Goal: Information Seeking & Learning: Learn about a topic

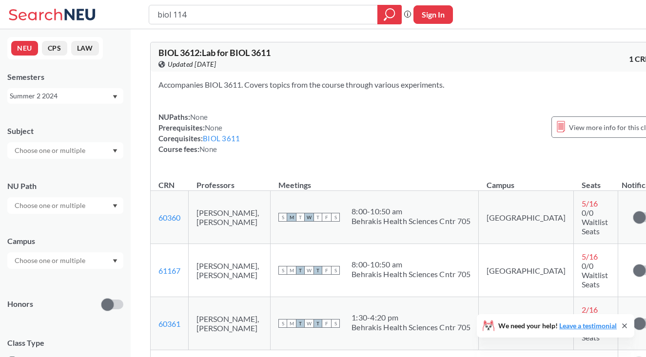
type input "biol 1149"
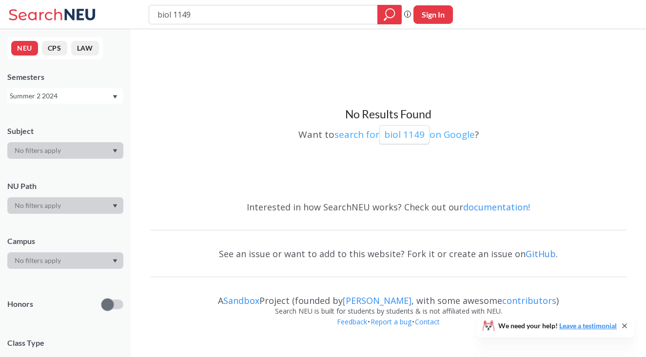
click at [386, 136] on p "biol 1149" at bounding box center [404, 134] width 40 height 13
click at [348, 21] on input "biol 1149" at bounding box center [263, 14] width 214 height 17
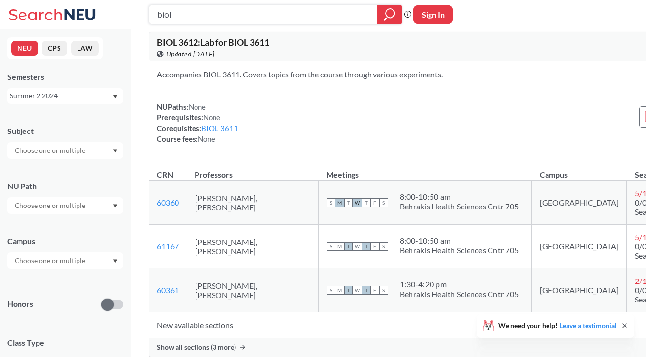
scroll to position [15, 0]
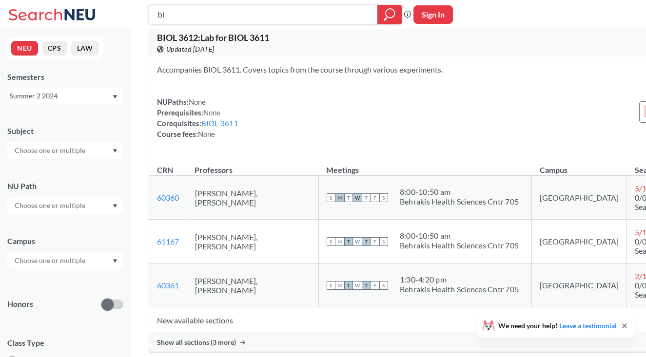
type input "b"
type input "119"
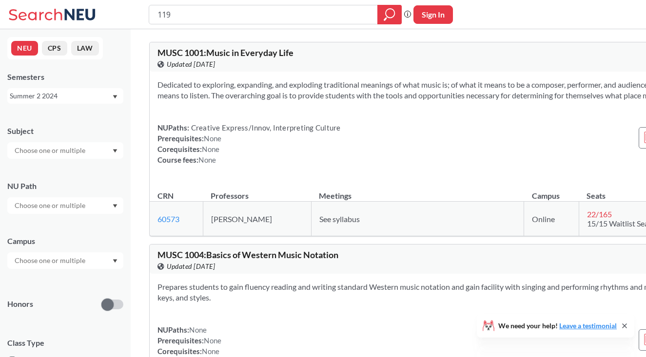
click at [214, 16] on input "119" at bounding box center [263, 14] width 214 height 17
type input "1149"
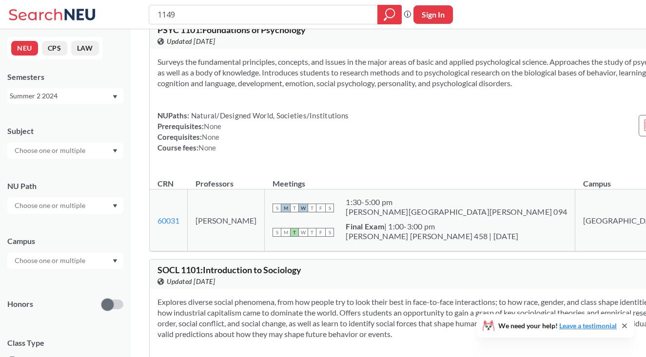
scroll to position [680, 0]
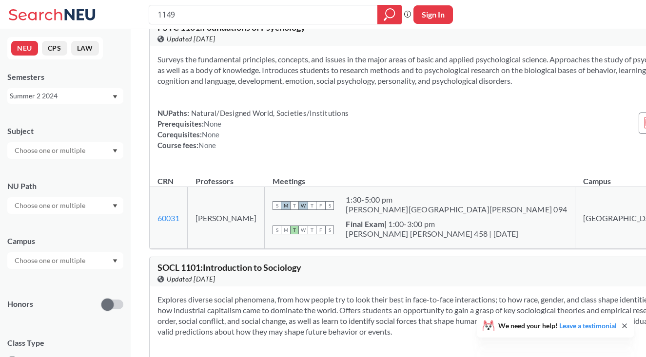
click at [111, 96] on div "Summer 2 2024" at bounding box center [61, 96] width 102 height 11
click at [102, 123] on div "Fall 2025" at bounding box center [65, 117] width 116 height 27
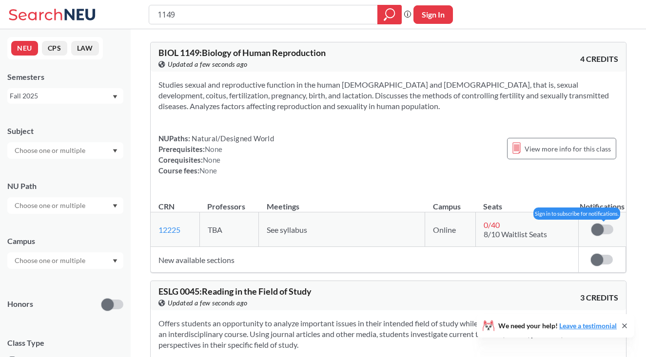
click at [601, 227] on span at bounding box center [597, 230] width 12 height 12
click at [591, 225] on input "checkbox" at bounding box center [591, 225] width 0 height 0
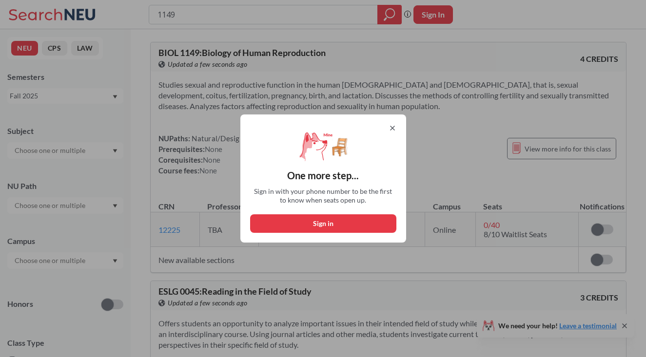
click at [340, 229] on button "Sign in" at bounding box center [323, 223] width 146 height 19
select select "US"
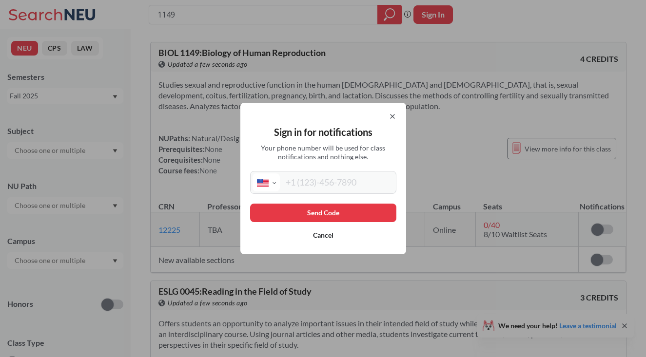
click at [323, 189] on input "tel" at bounding box center [337, 182] width 114 height 18
type input "(857) 328-6815"
click at [329, 214] on button "Send Code" at bounding box center [323, 213] width 146 height 19
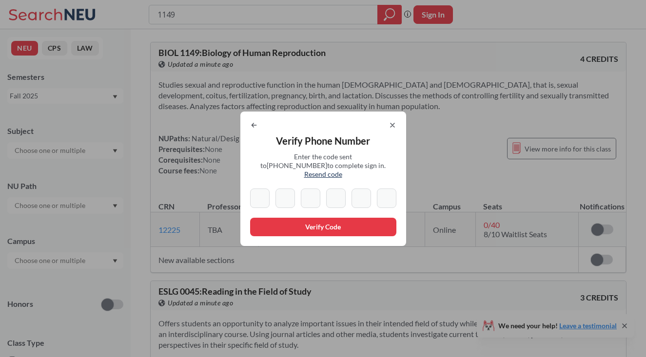
type input "8"
type input "0"
type input "7"
type input "6"
type input "3"
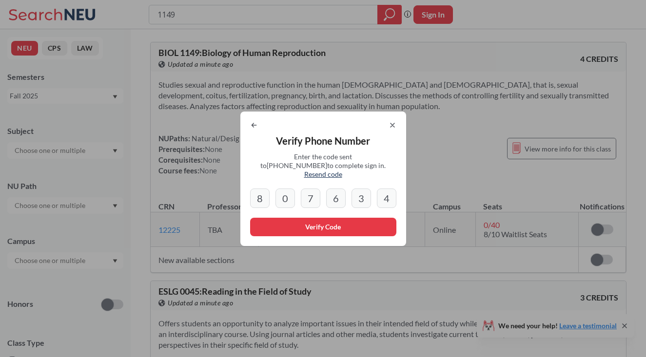
type input "4"
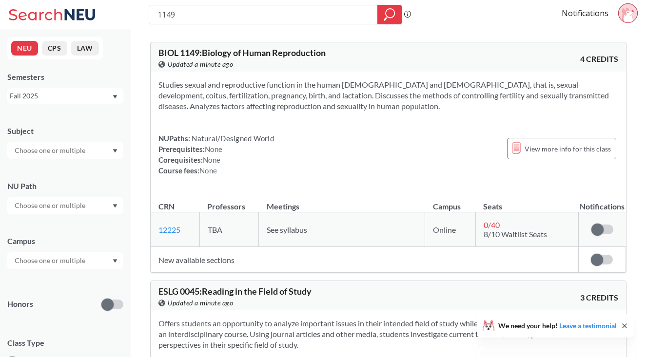
scroll to position [4, 0]
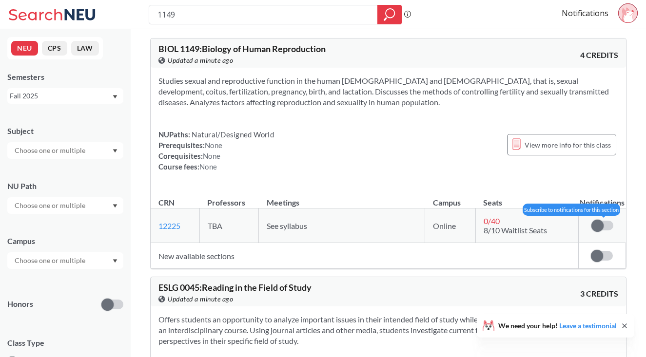
click at [598, 227] on span at bounding box center [597, 226] width 12 height 12
click at [591, 221] on input "checkbox" at bounding box center [591, 221] width 0 height 0
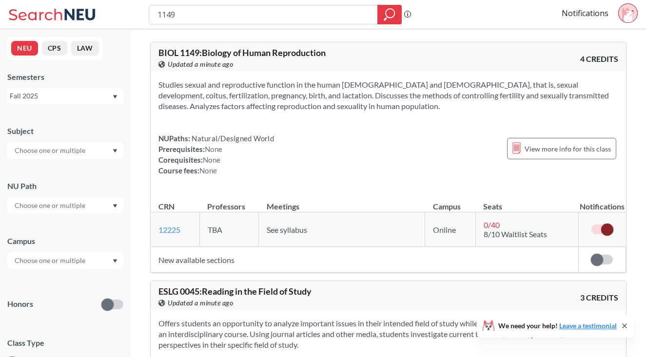
scroll to position [0, 0]
click at [203, 17] on input "1149" at bounding box center [263, 14] width 214 height 17
type input "1147"
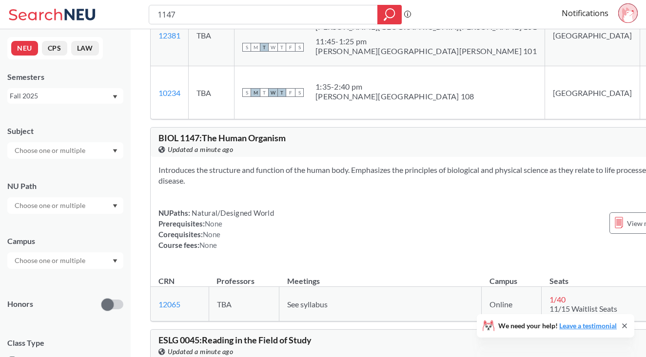
scroll to position [605, 0]
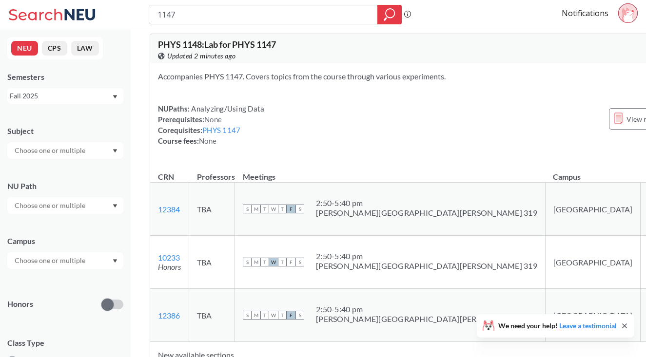
scroll to position [8, 0]
click at [250, 16] on input "1147" at bounding box center [263, 14] width 214 height 17
type input "1149"
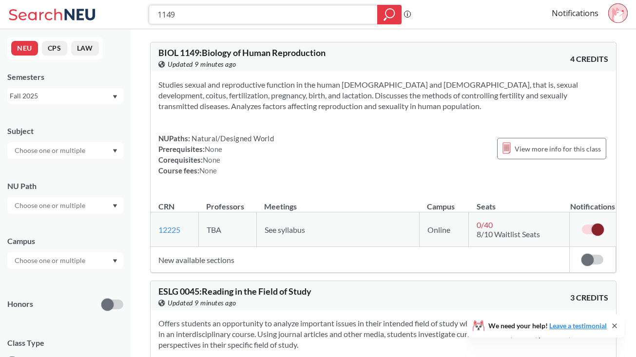
click at [386, 13] on icon "magnifying glass" at bounding box center [389, 15] width 12 height 14
